Goal: Task Accomplishment & Management: Manage account settings

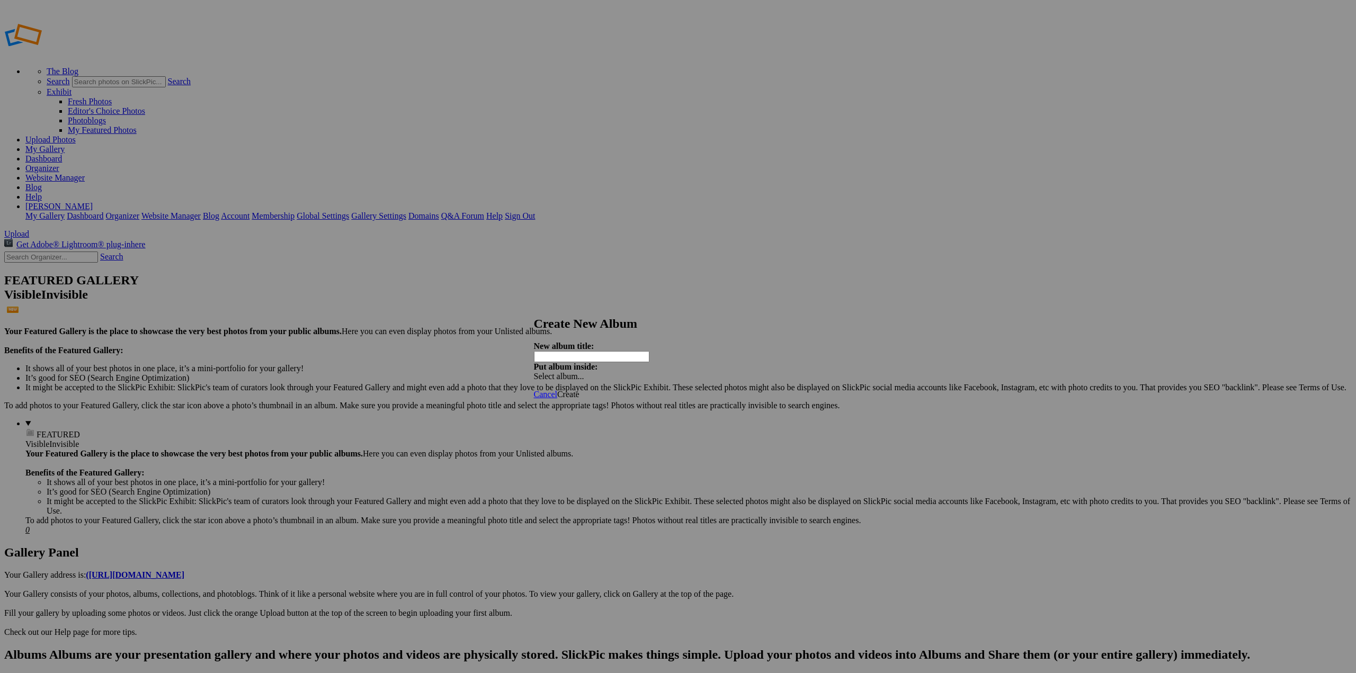
click at [649, 351] on input "text" at bounding box center [591, 356] width 115 height 11
type input "F"
type input "Copyright"
click at [579, 390] on span "Create" at bounding box center [568, 394] width 22 height 9
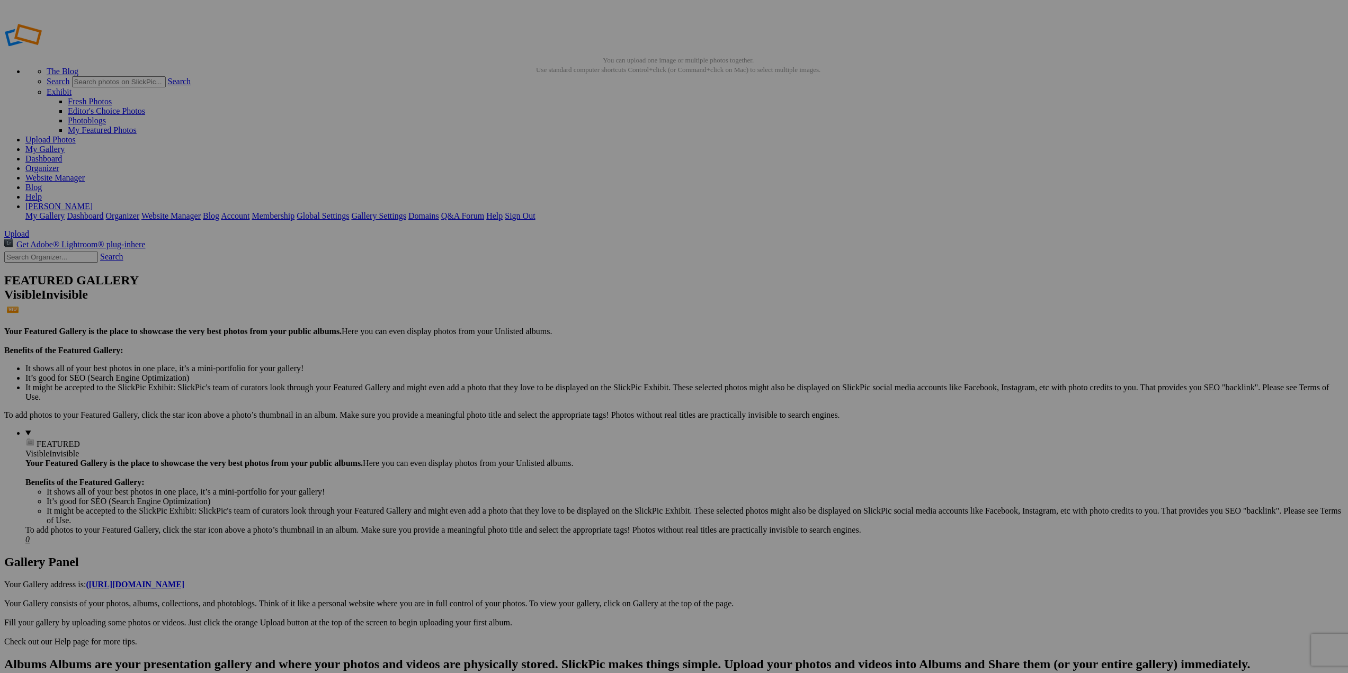
click at [42, 192] on link "Help" at bounding box center [33, 196] width 16 height 9
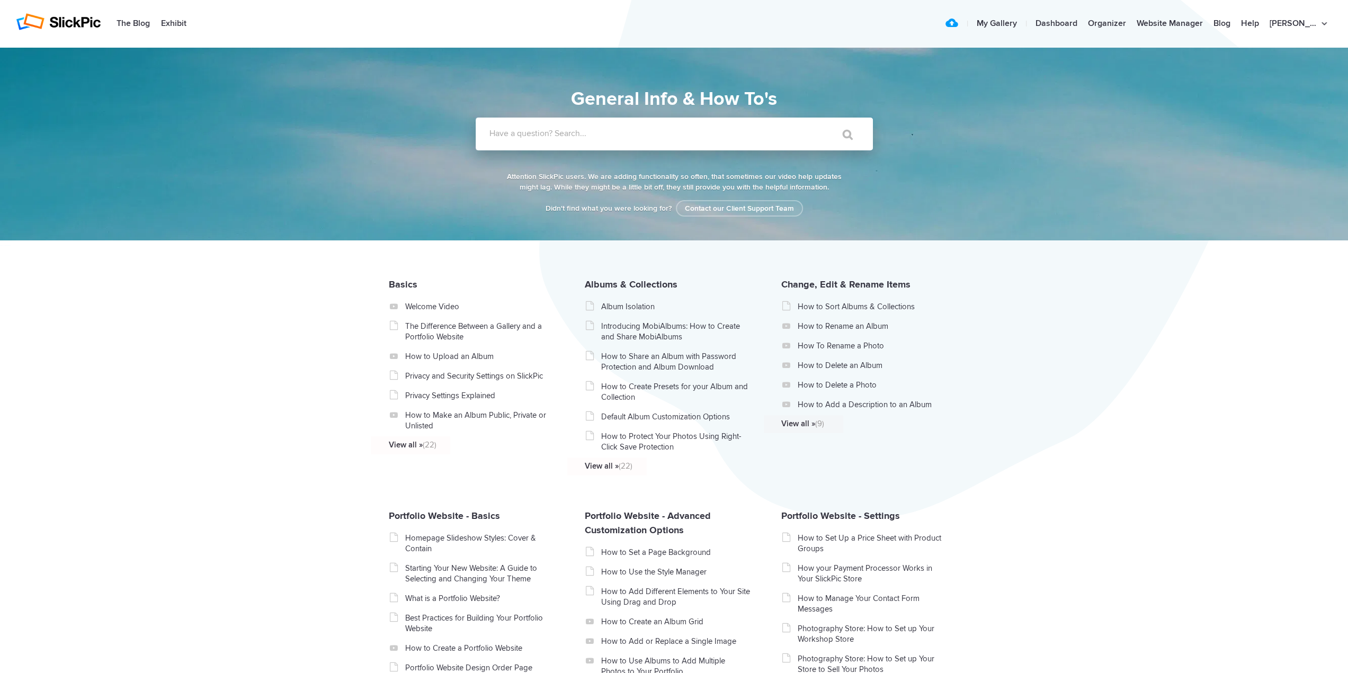
click at [658, 137] on label "Have a question? Search..." at bounding box center [687, 133] width 397 height 11
click at [658, 137] on input "Have a question? Search..." at bounding box center [653, 134] width 354 height 33
type input "private"
click at [821, 122] on input "" at bounding box center [843, 134] width 44 height 25
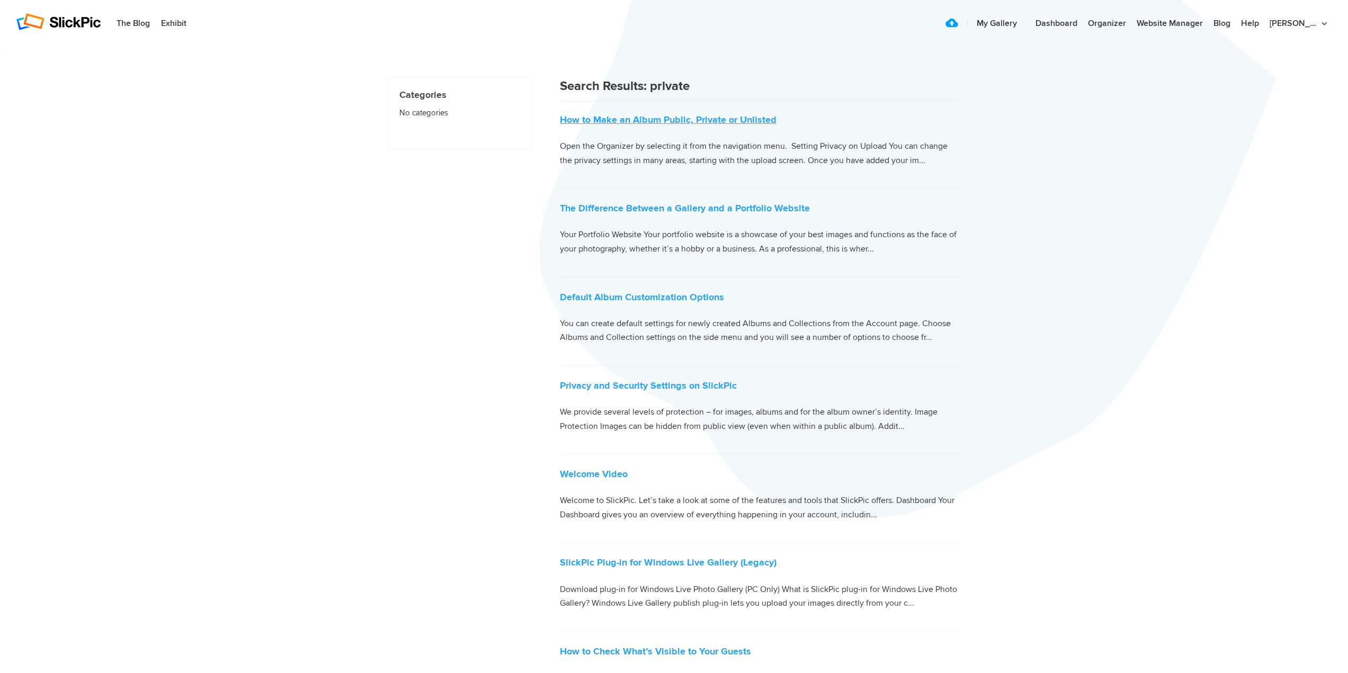
click at [679, 119] on link "How to Make an Album Public, Private or Unlisted" at bounding box center [668, 120] width 217 height 12
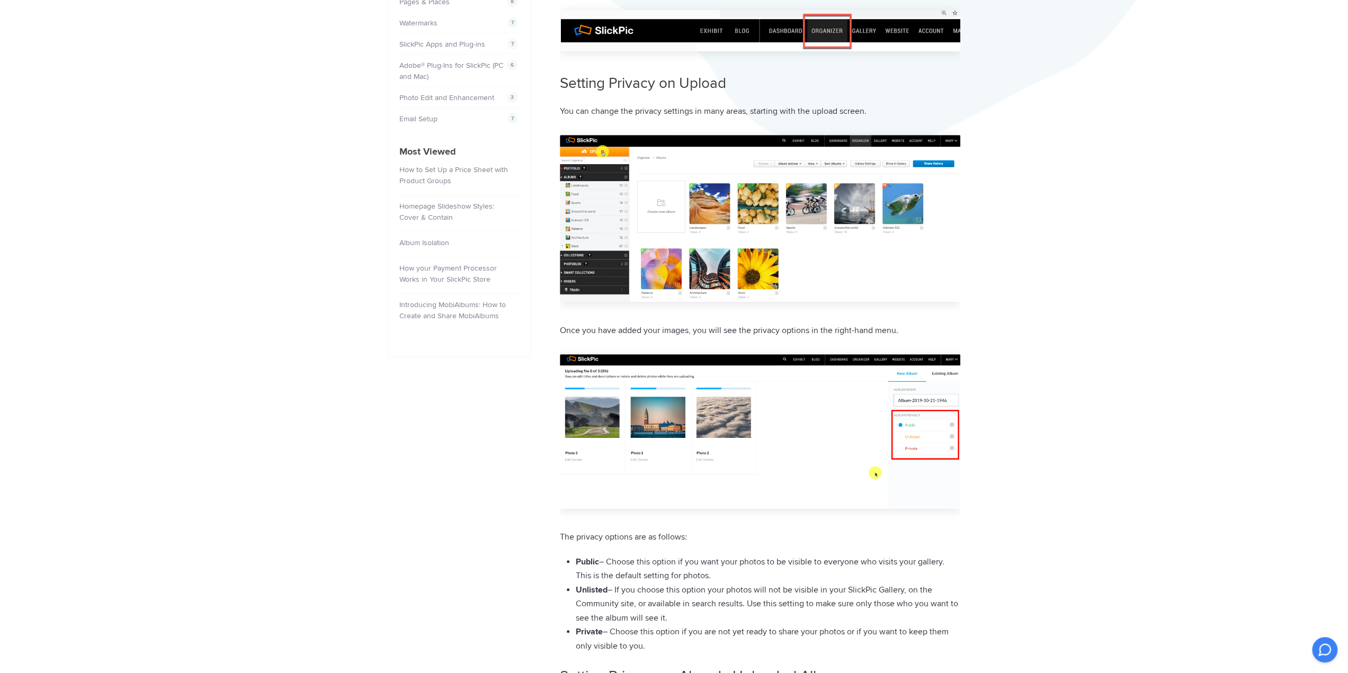
scroll to position [618, 0]
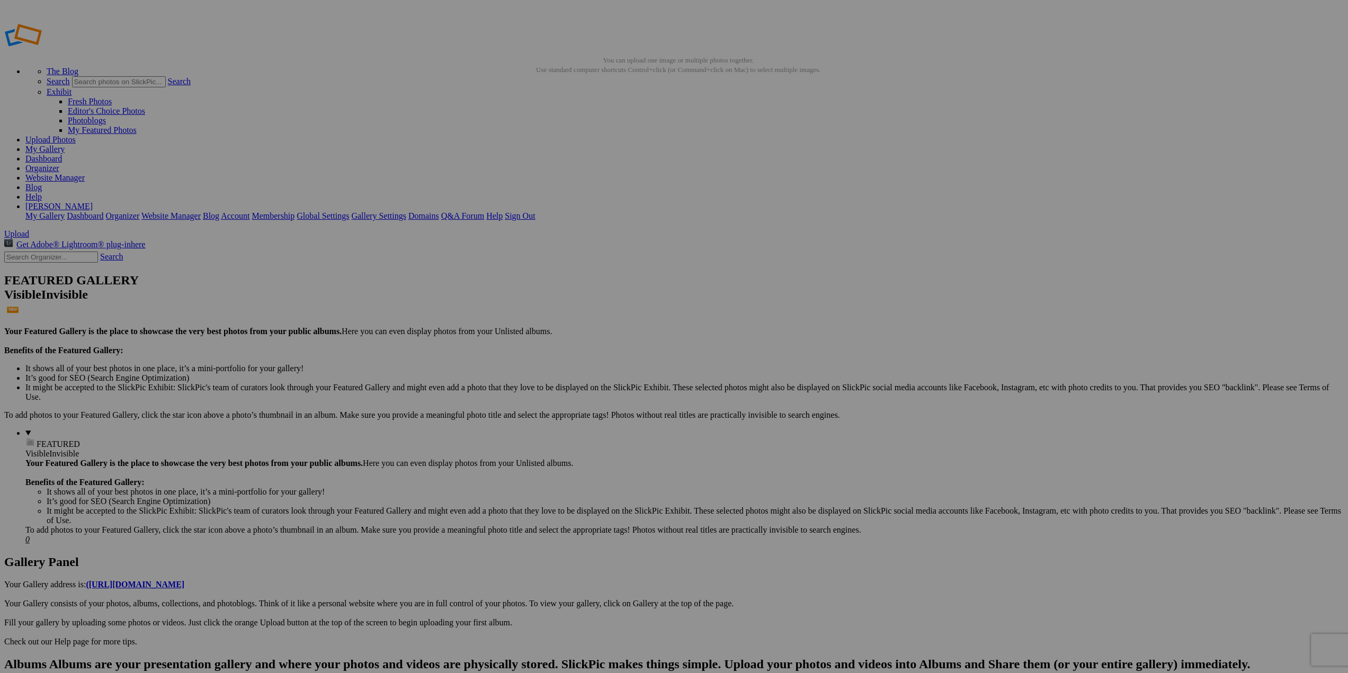
type input "Copyright"
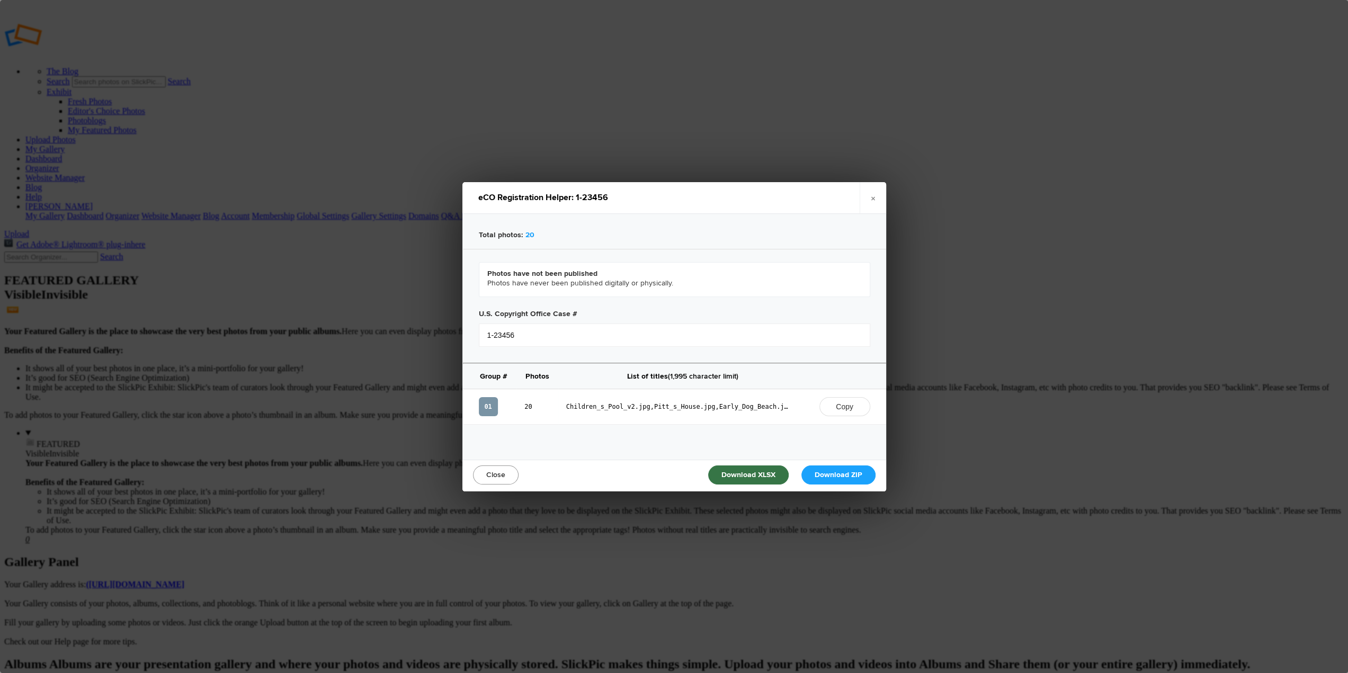
click at [495, 470] on link "Close" at bounding box center [496, 475] width 46 height 19
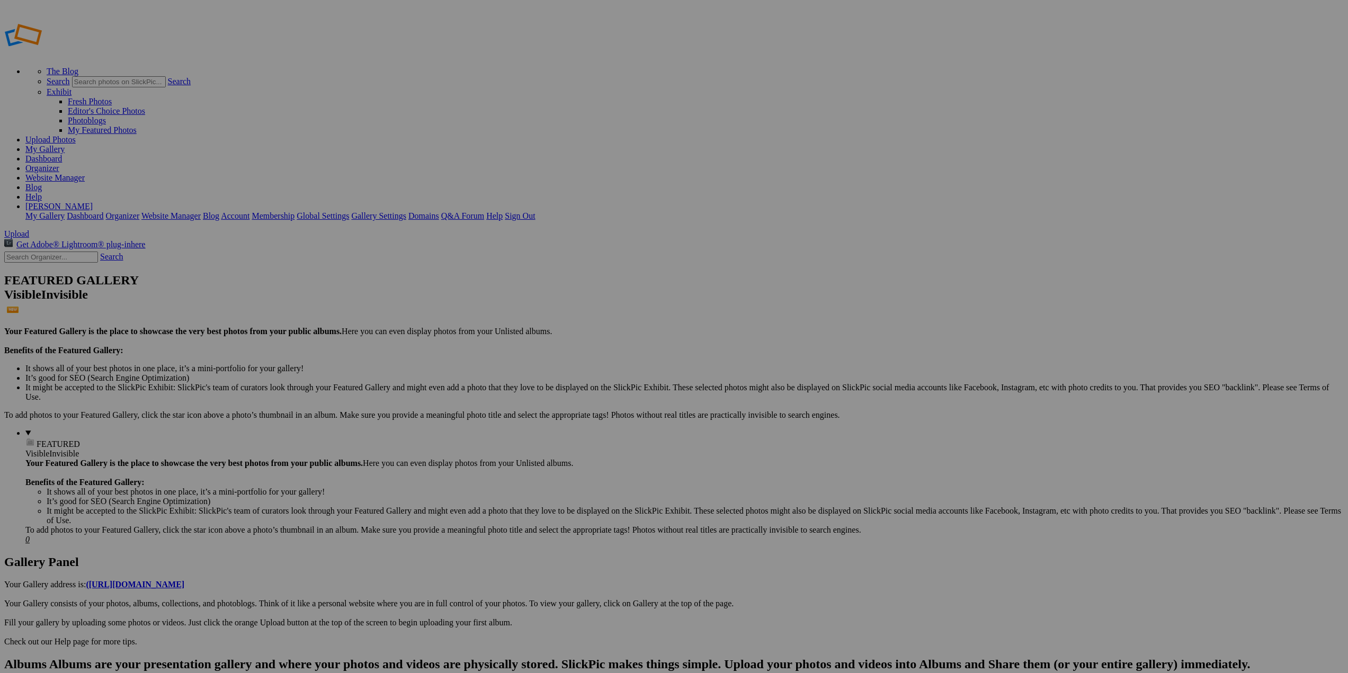
drag, startPoint x: 71, startPoint y: 208, endPoint x: 539, endPoint y: 418, distance: 513.1
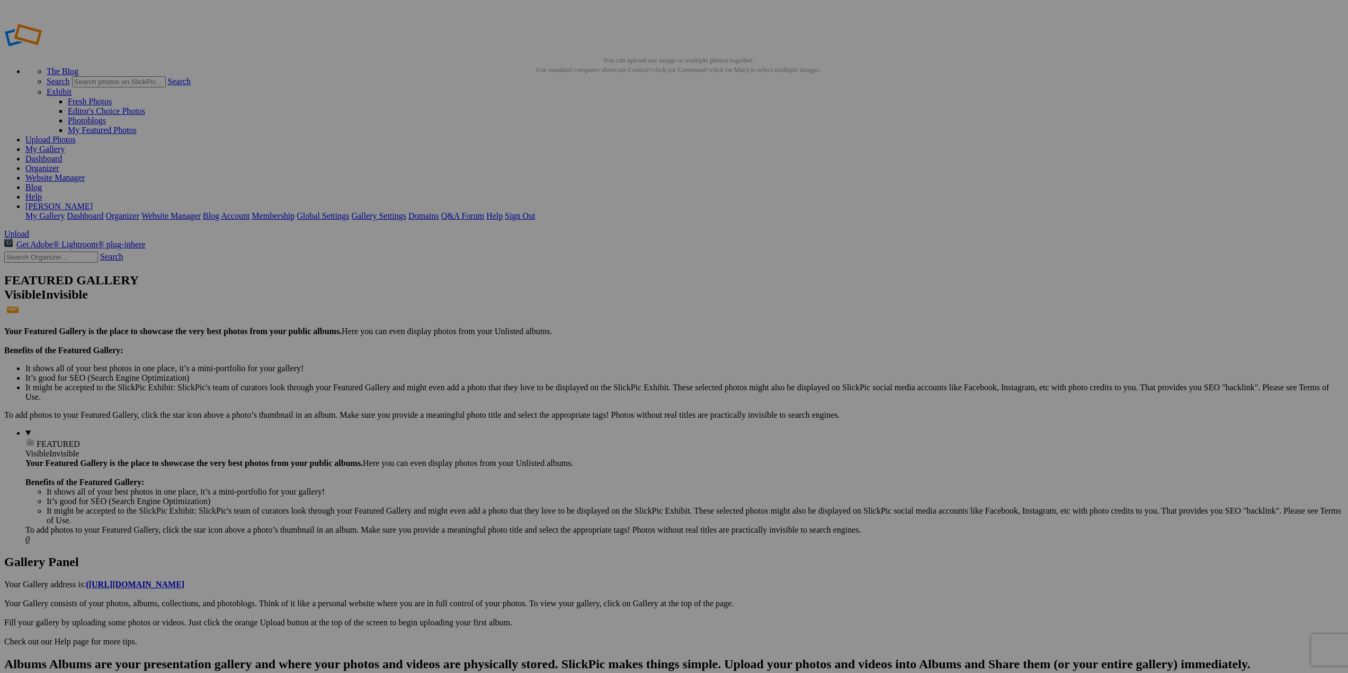
drag, startPoint x: 62, startPoint y: 109, endPoint x: 54, endPoint y: 108, distance: 8.1
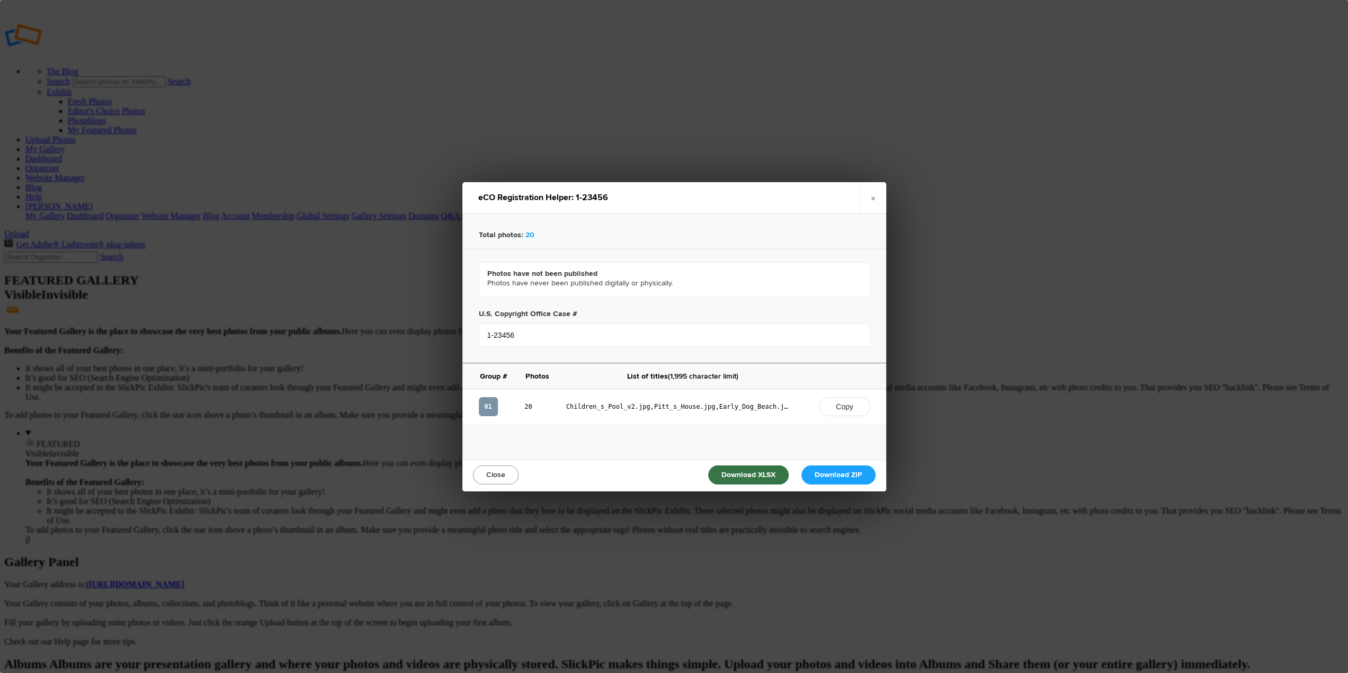
click at [496, 471] on link "Close" at bounding box center [496, 475] width 46 height 19
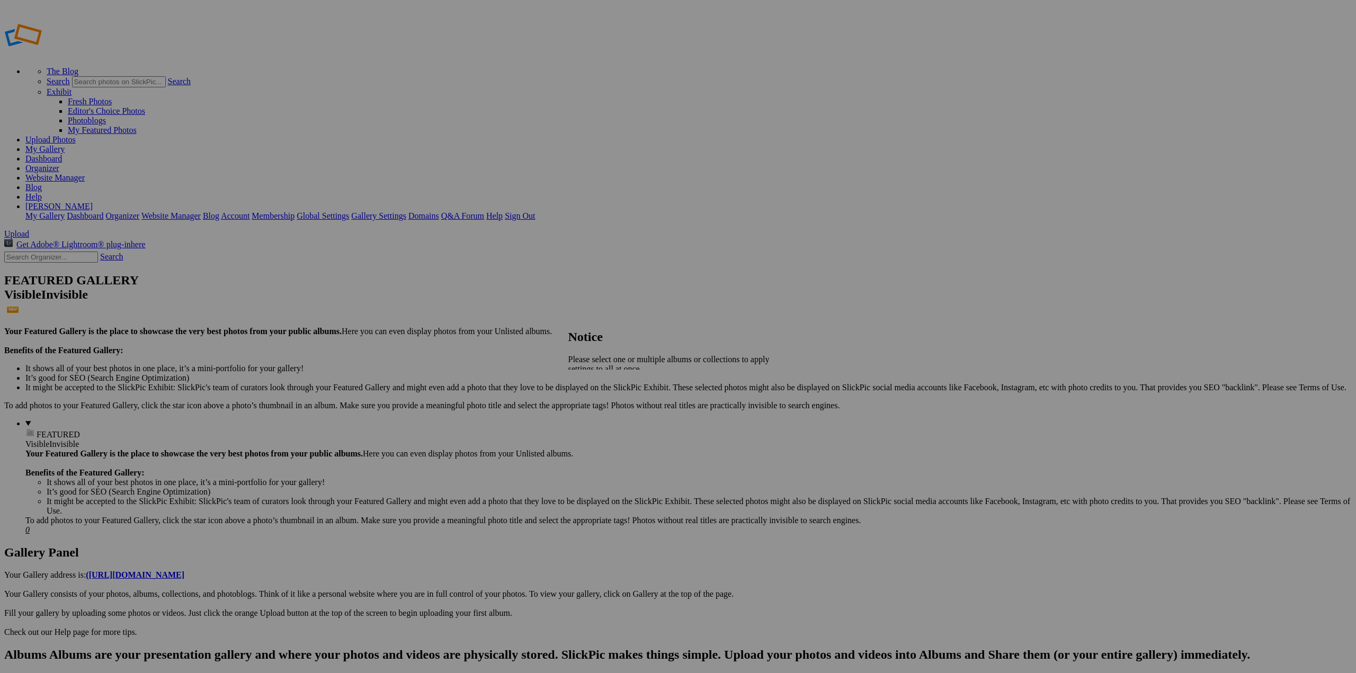
click at [587, 385] on span "Close" at bounding box center [577, 386] width 19 height 9
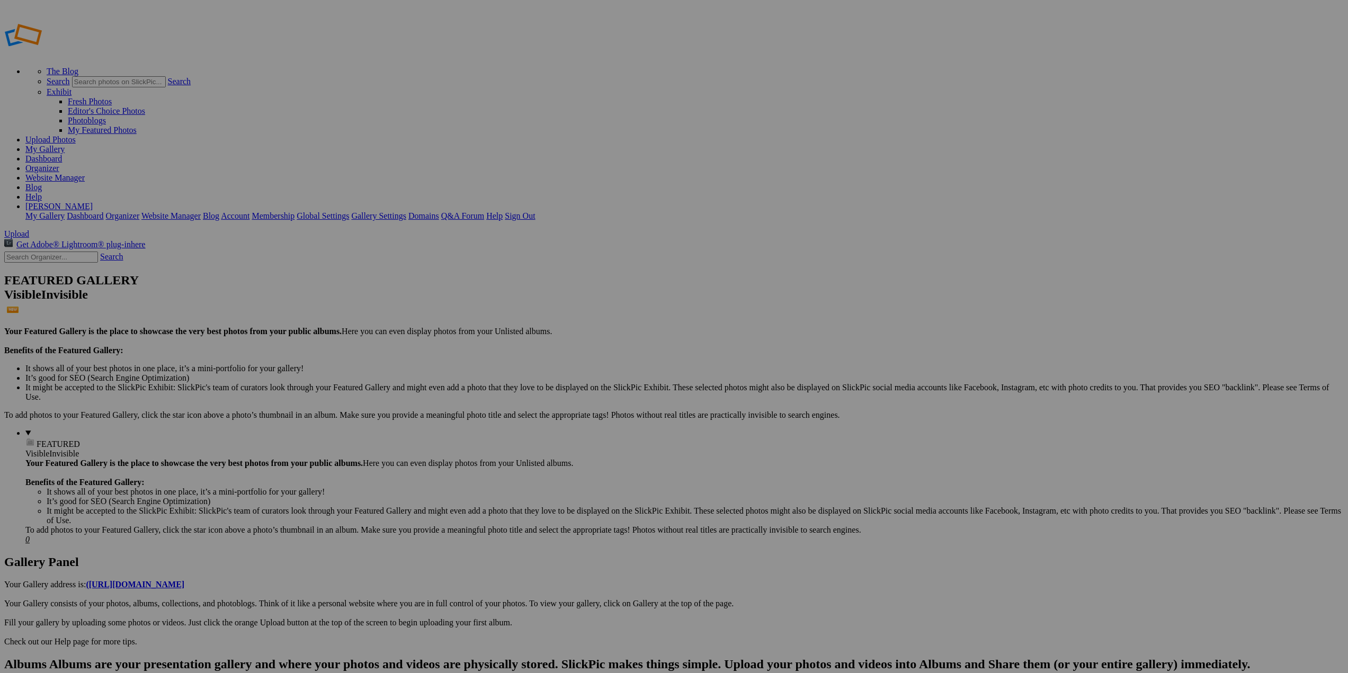
click at [42, 192] on link "Help" at bounding box center [33, 196] width 16 height 9
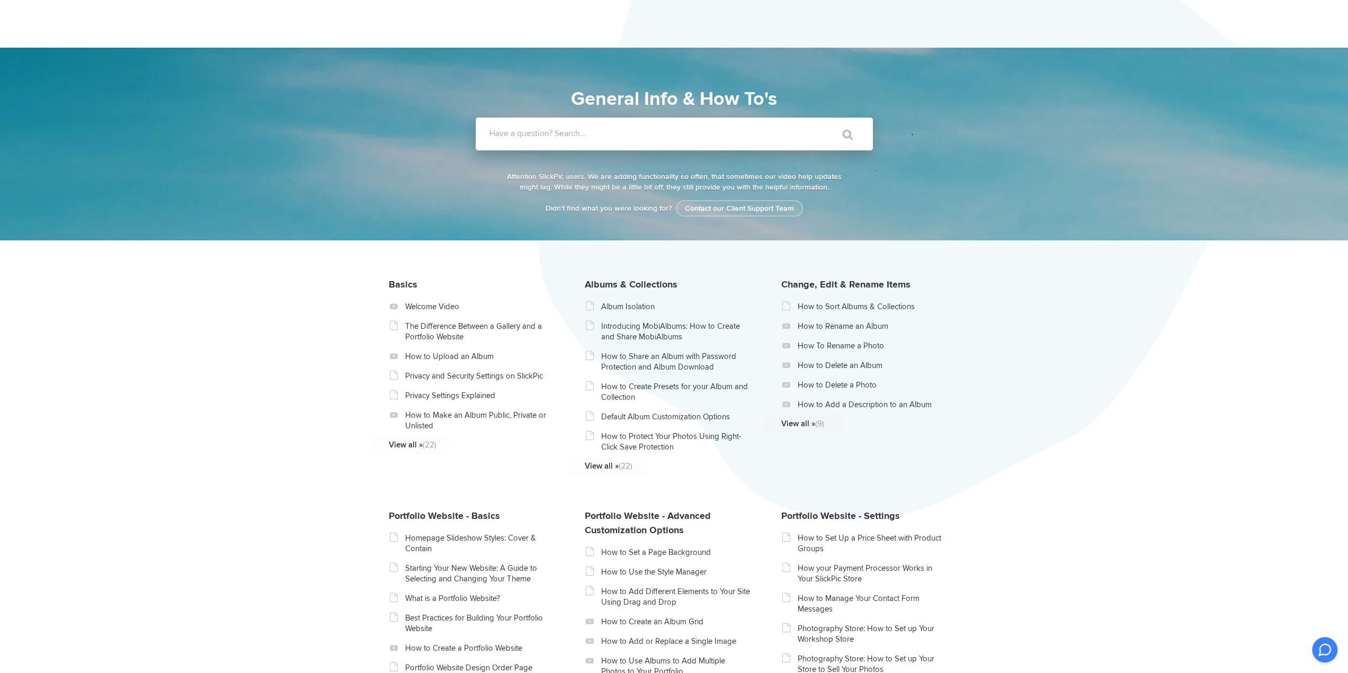
click at [622, 132] on label "Have a question? Search..." at bounding box center [687, 133] width 397 height 11
click at [622, 132] on input "Have a question? Search..." at bounding box center [653, 134] width 354 height 33
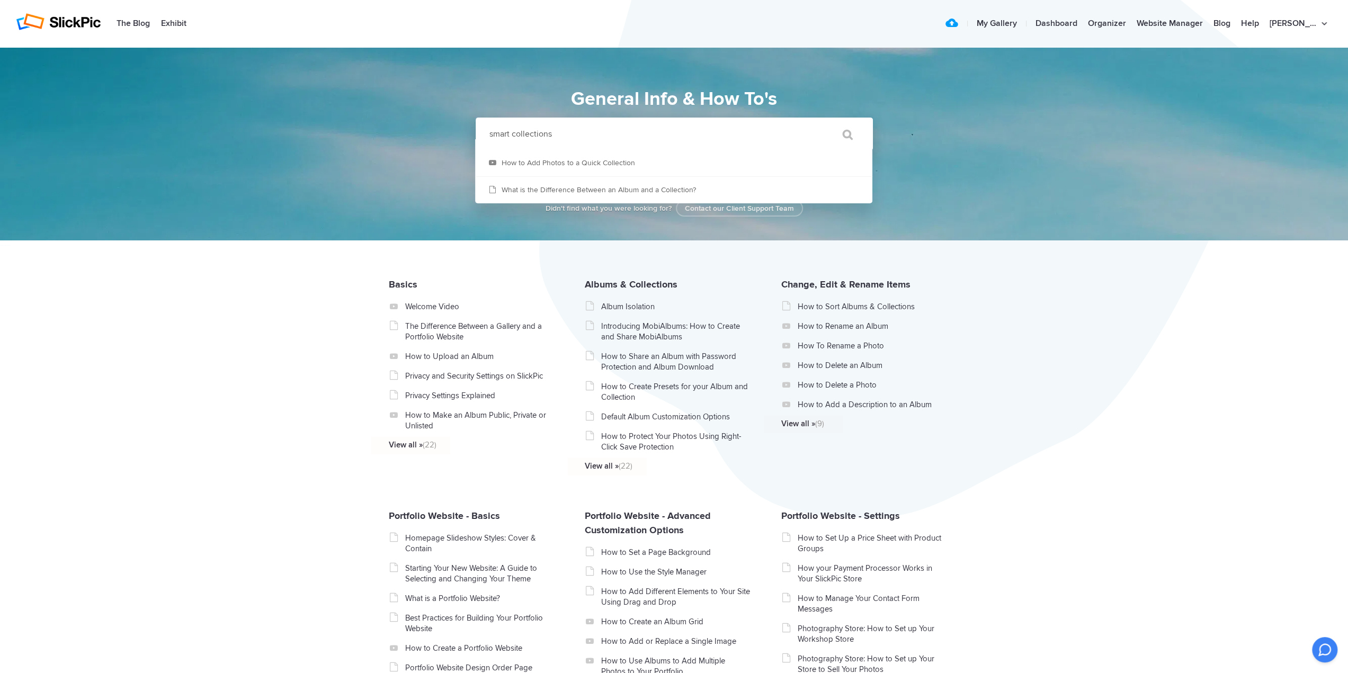
type input "smart collections"
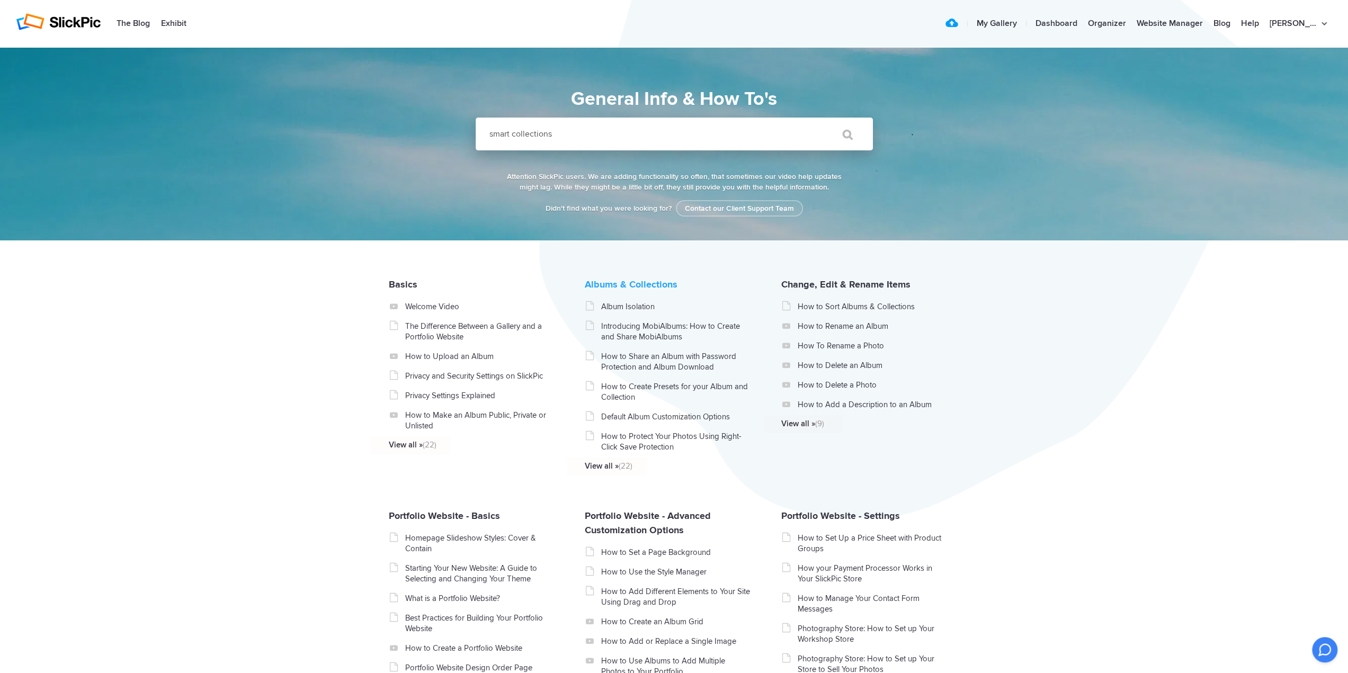
click at [600, 290] on link "Albums & Collections" at bounding box center [631, 285] width 93 height 12
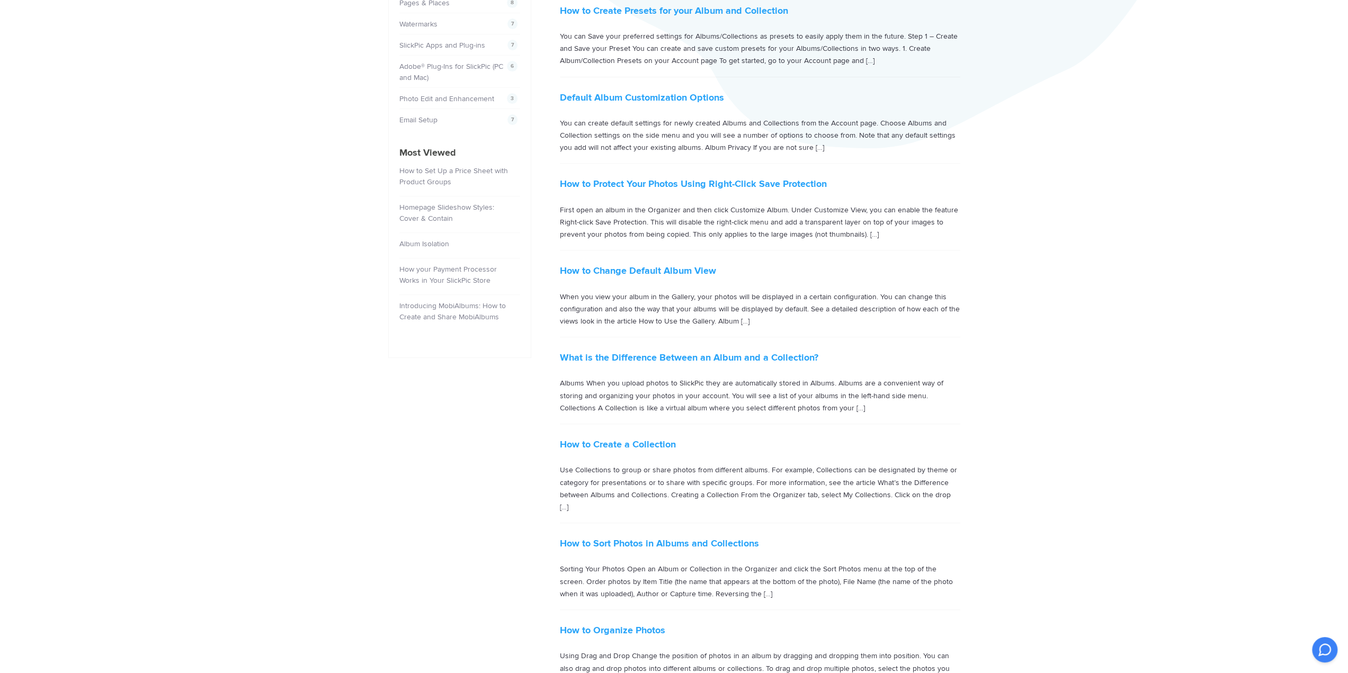
scroll to position [371, 0]
click at [701, 355] on link "What is the Difference Between an Album and a Collection?" at bounding box center [689, 357] width 258 height 12
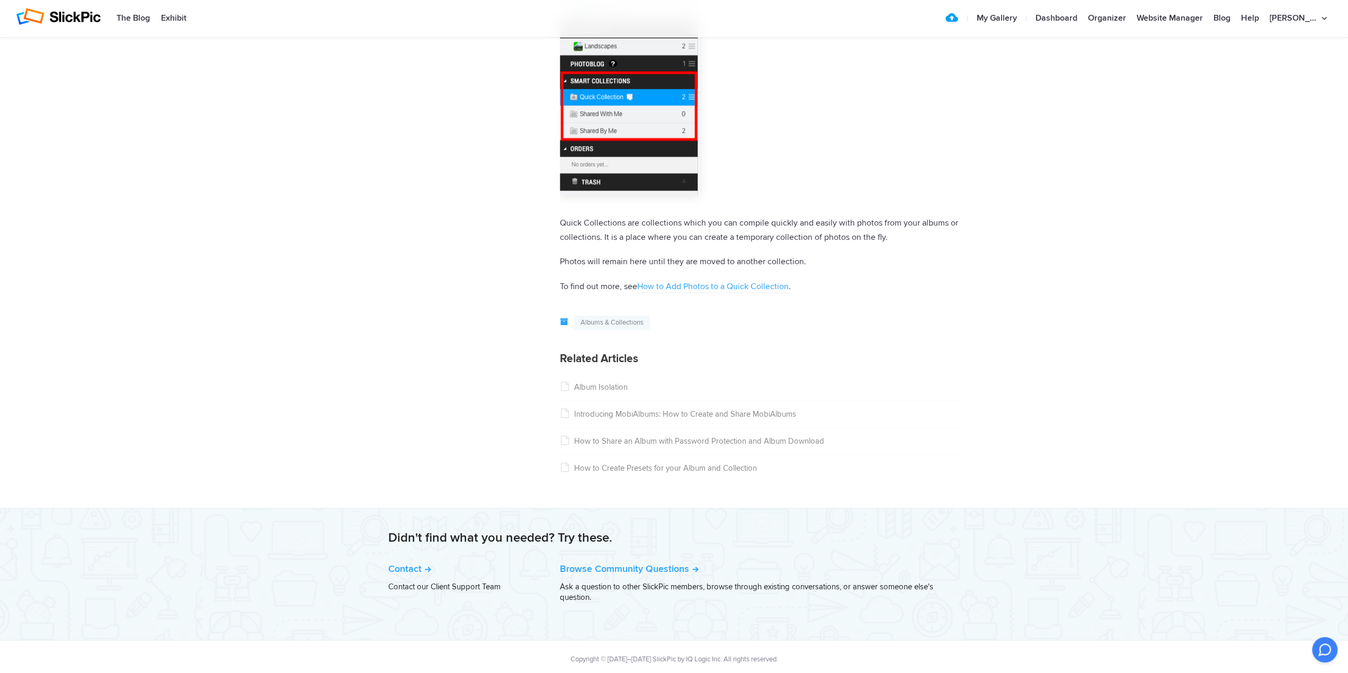
scroll to position [1041, 0]
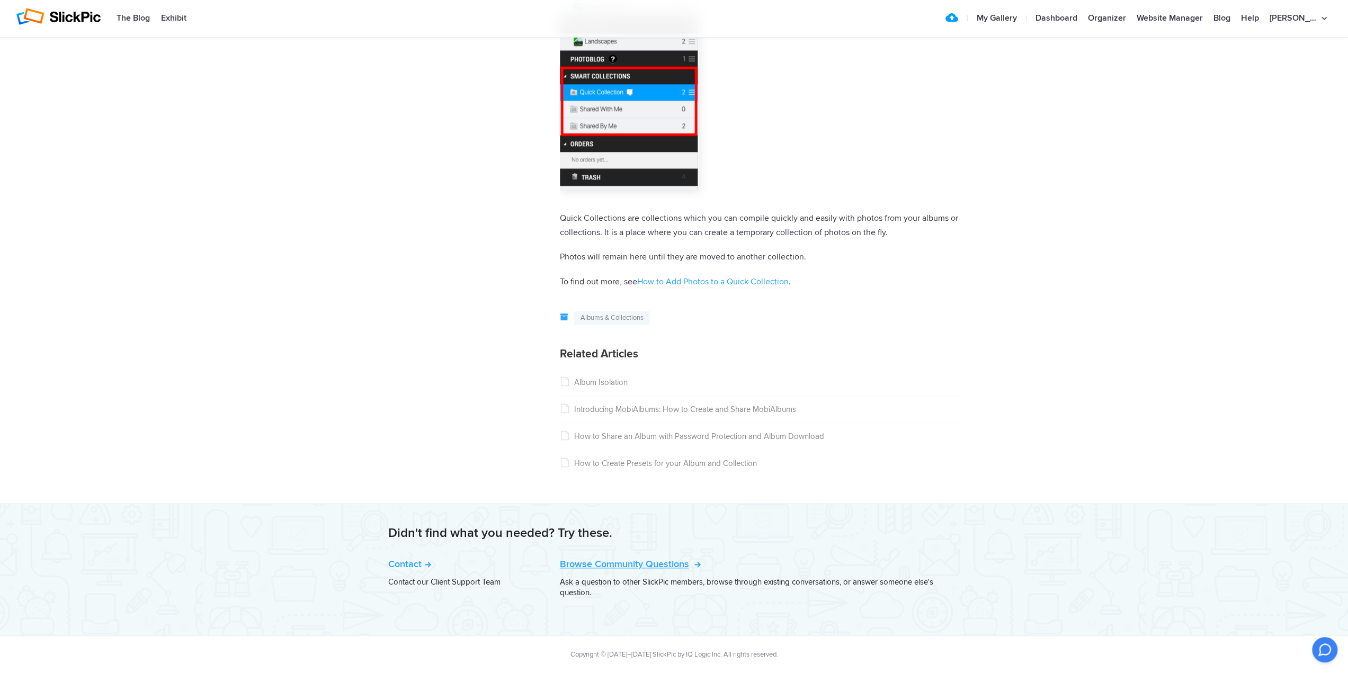
click at [633, 564] on link "Browse Community Questions" at bounding box center [629, 564] width 139 height 12
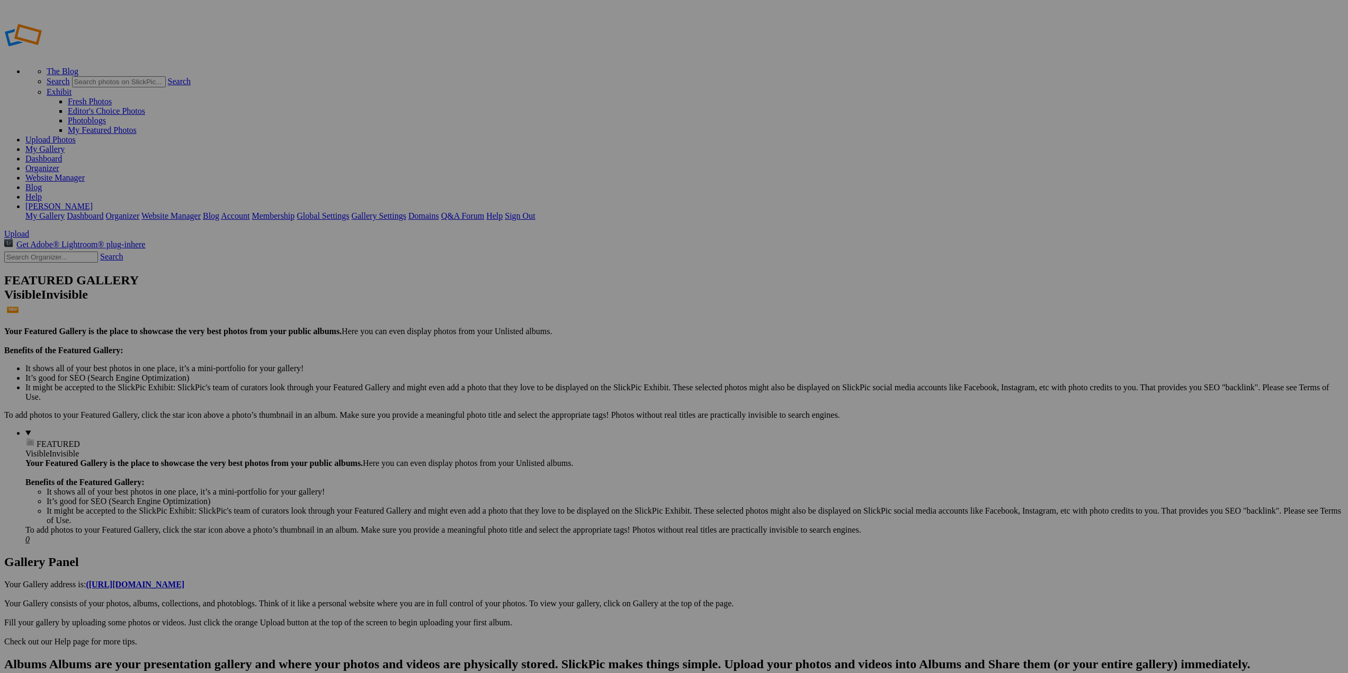
click at [42, 192] on link "Help" at bounding box center [33, 196] width 16 height 9
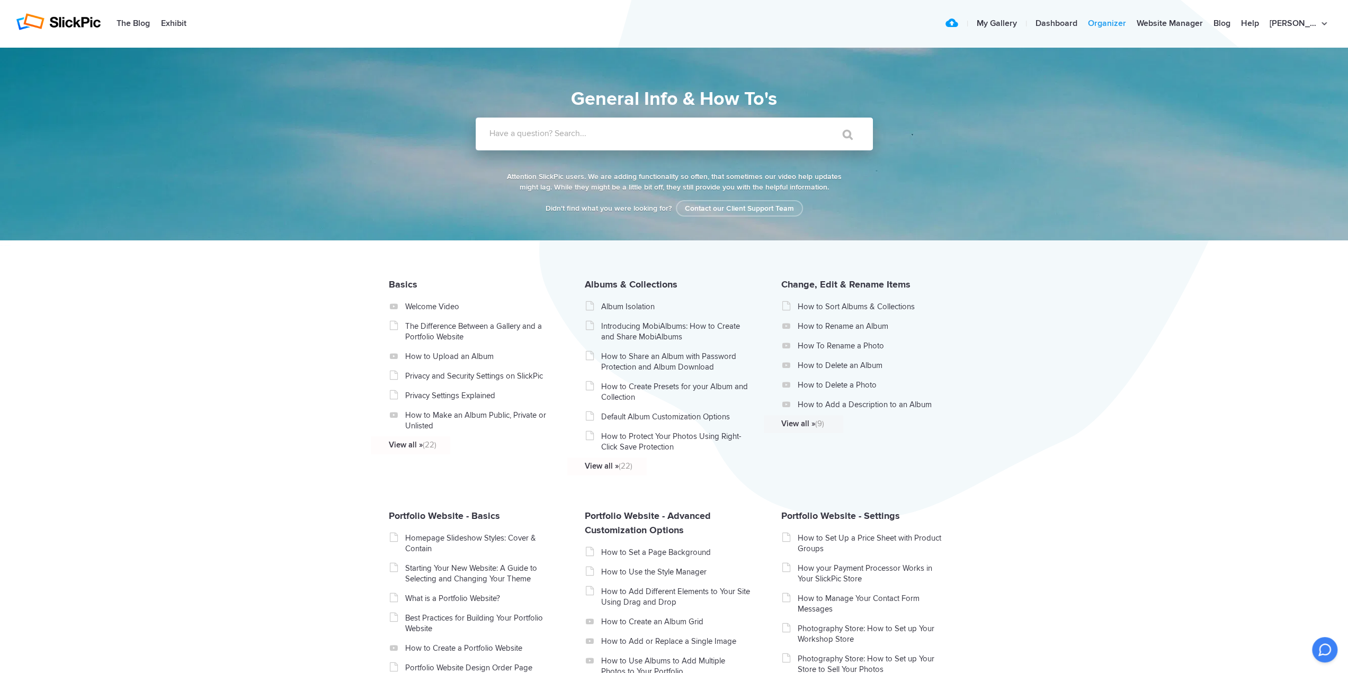
click at [1120, 21] on link "Organizer" at bounding box center [1107, 23] width 49 height 21
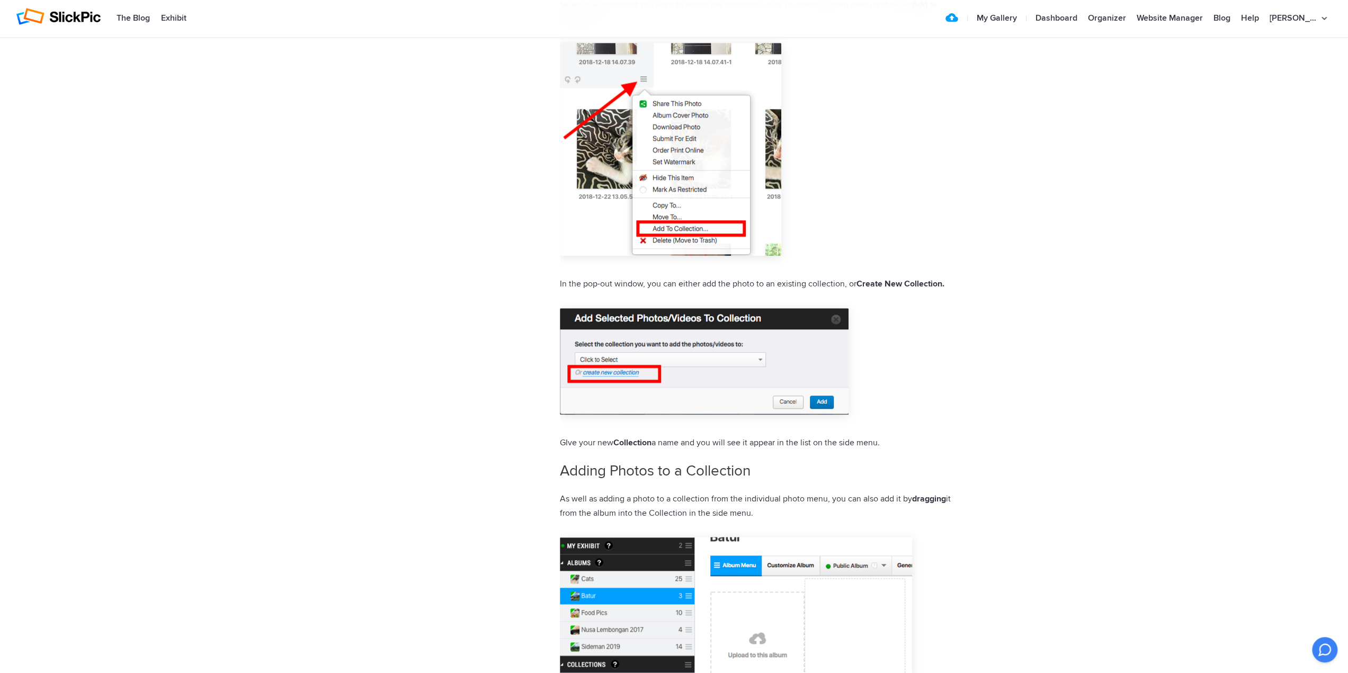
scroll to position [865, 0]
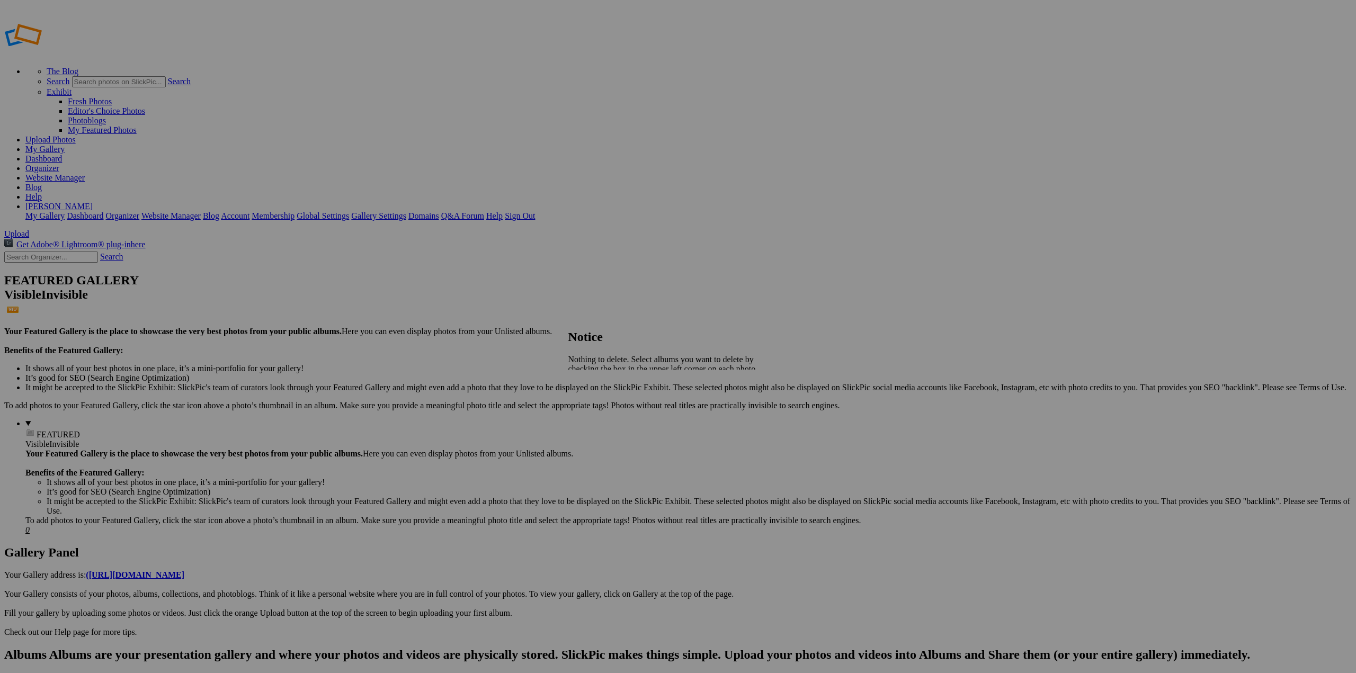
click at [587, 394] on span "Close" at bounding box center [577, 396] width 19 height 9
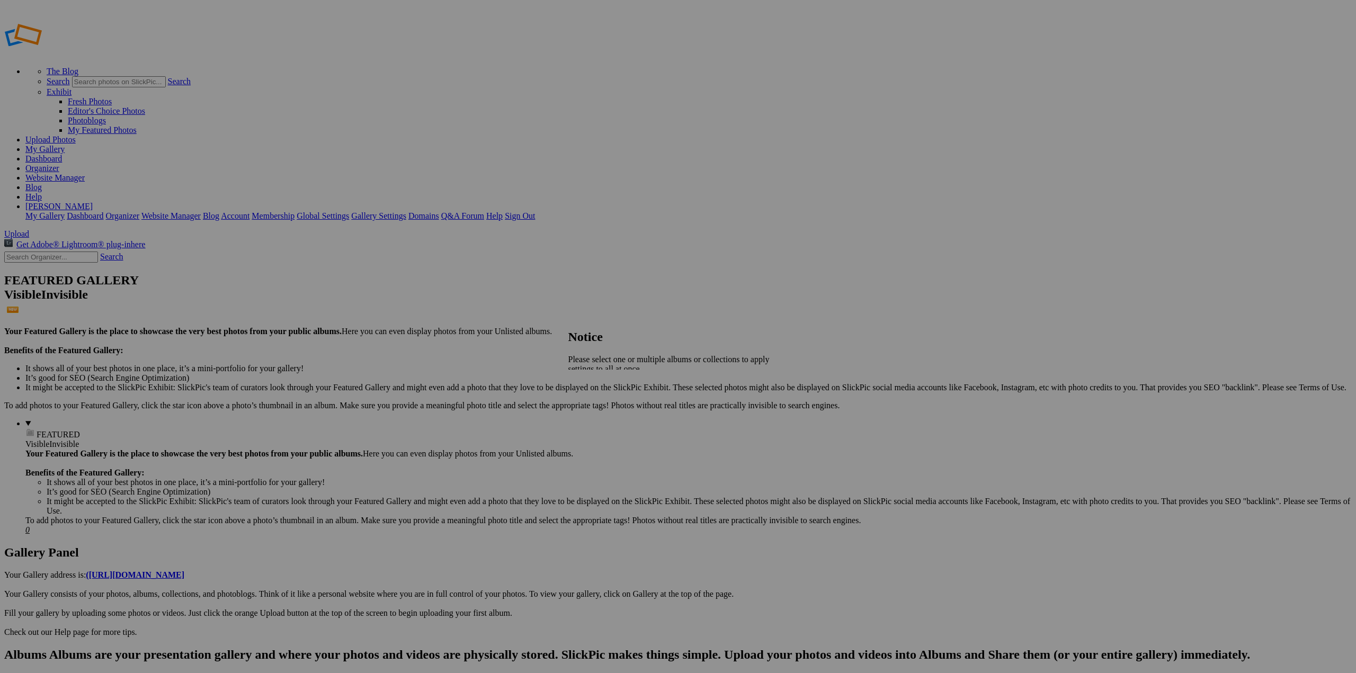
click at [587, 387] on span "Close" at bounding box center [577, 386] width 19 height 9
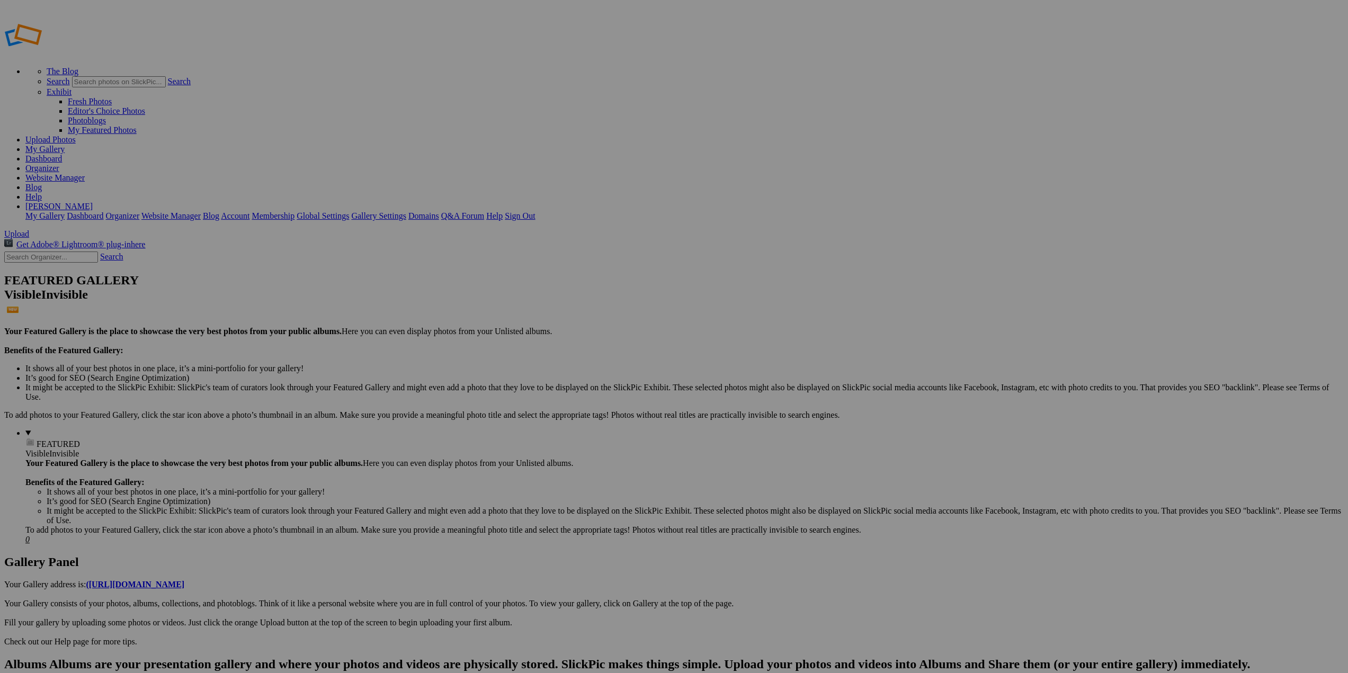
drag, startPoint x: 58, startPoint y: 210, endPoint x: 522, endPoint y: 396, distance: 499.7
drag, startPoint x: 227, startPoint y: 56, endPoint x: 208, endPoint y: 439, distance: 384.0
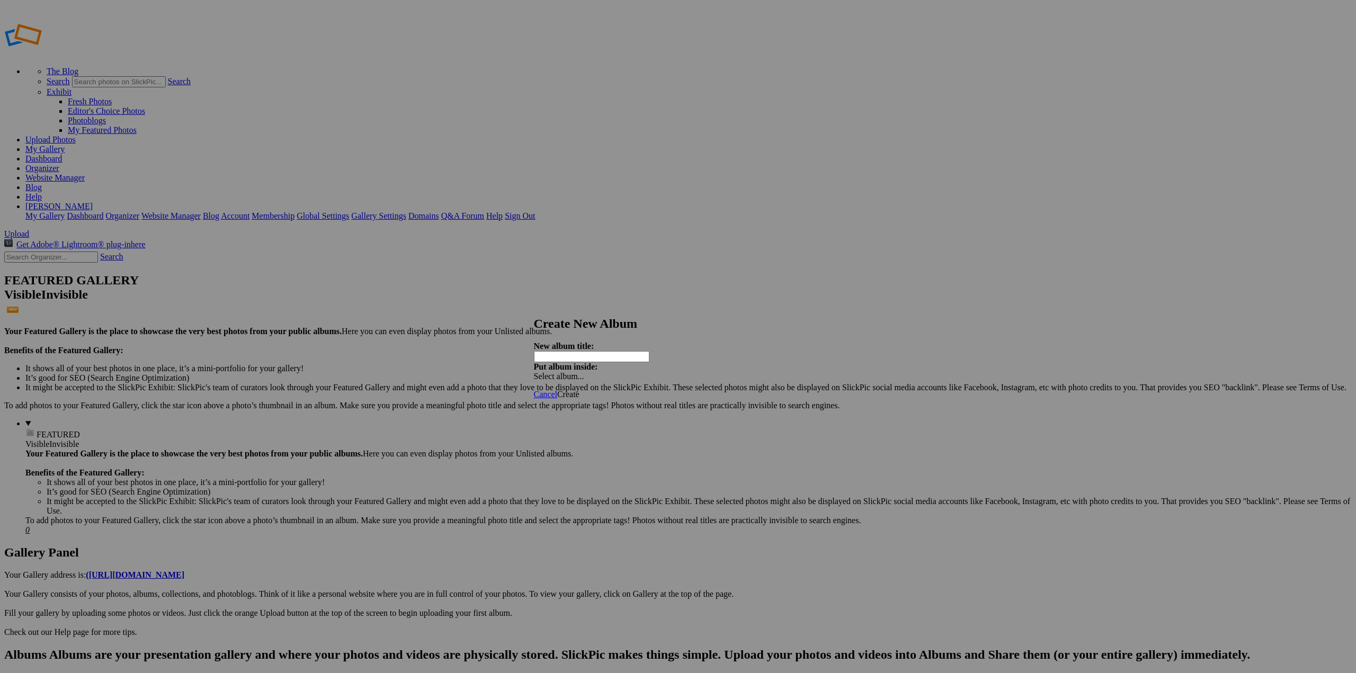
click at [641, 351] on input "text" at bounding box center [591, 356] width 115 height 11
type input "FAA"
click at [579, 390] on span "Create" at bounding box center [568, 394] width 22 height 9
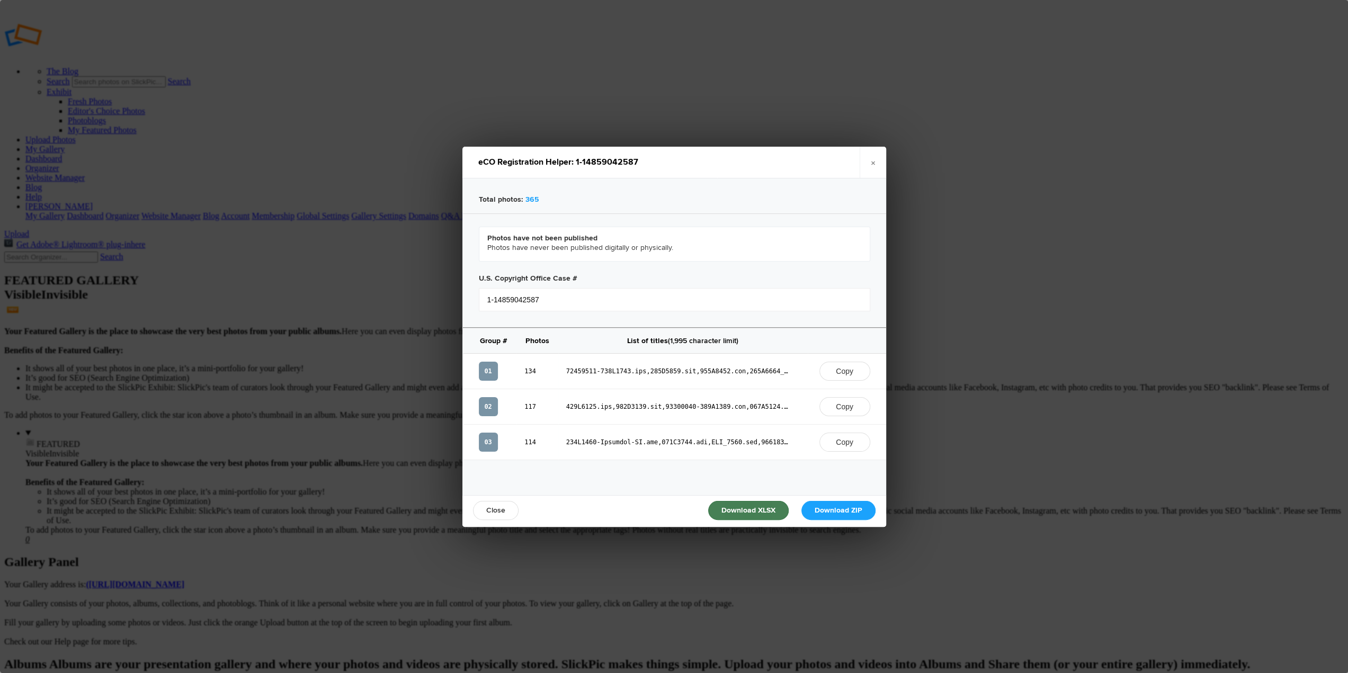
click at [745, 510] on link "Download XLSX" at bounding box center [748, 510] width 81 height 19
click at [873, 161] on link "×" at bounding box center [873, 163] width 26 height 32
